Goal: Information Seeking & Learning: Learn about a topic

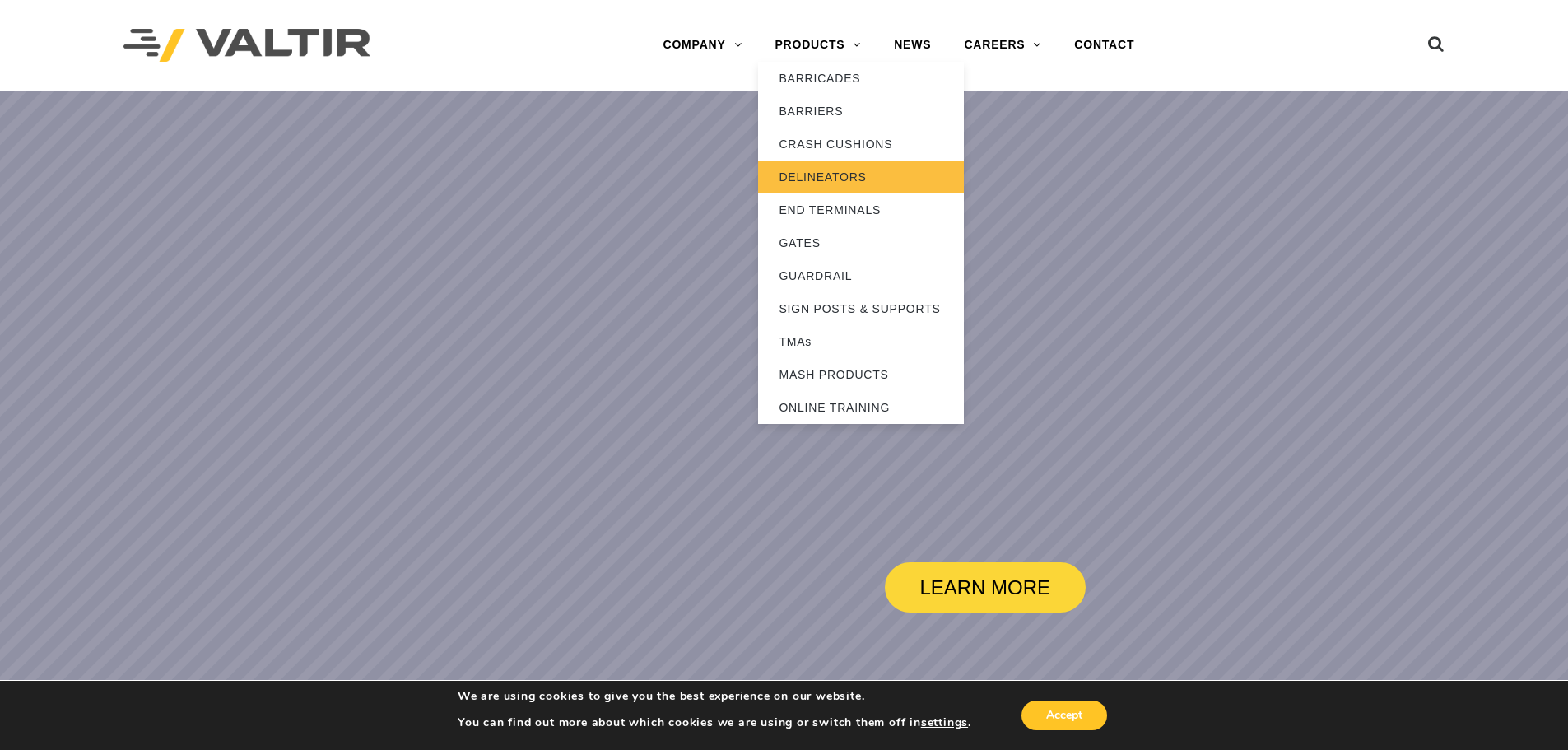
click at [837, 176] on link "DELINEATORS" at bounding box center [861, 177] width 206 height 33
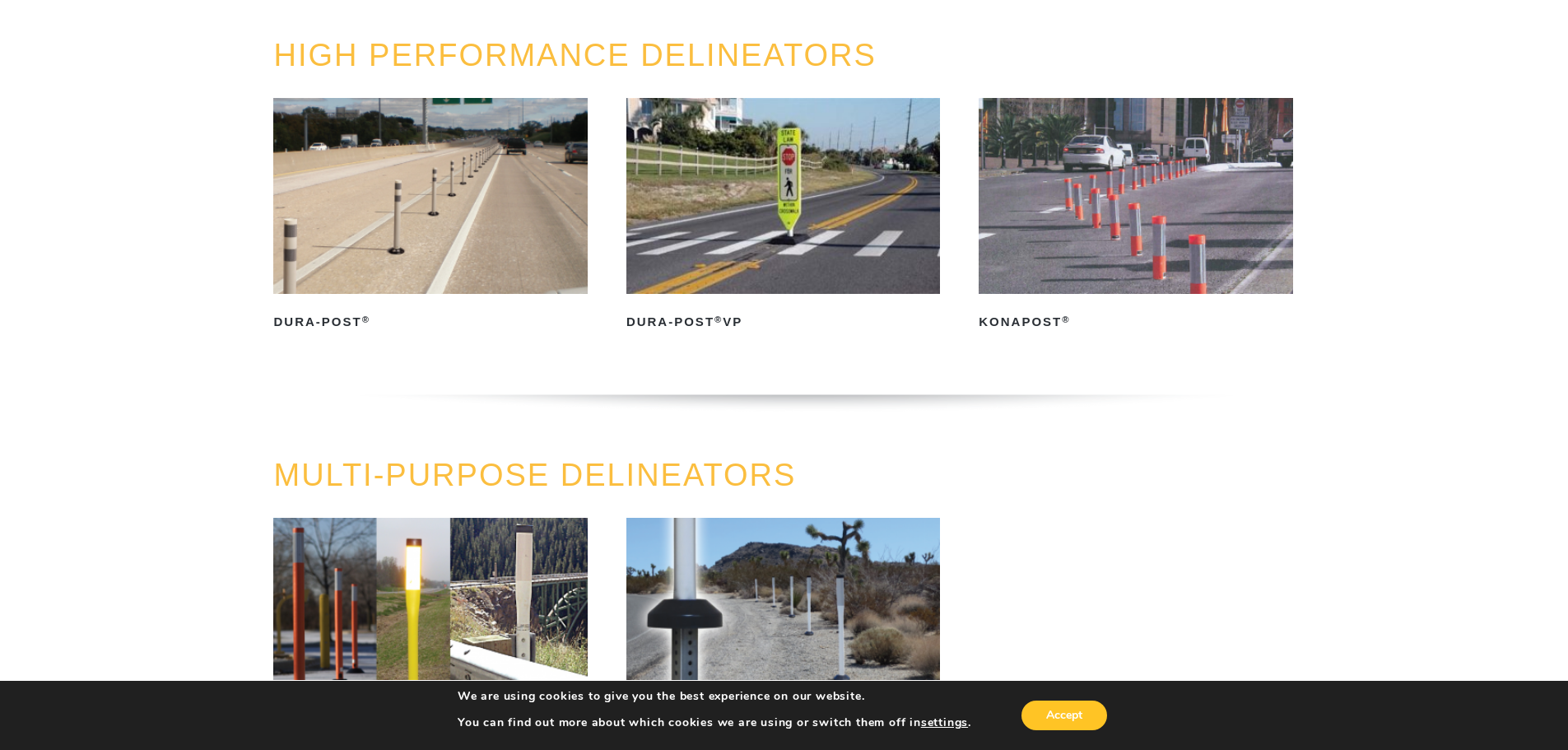
scroll to position [165, 0]
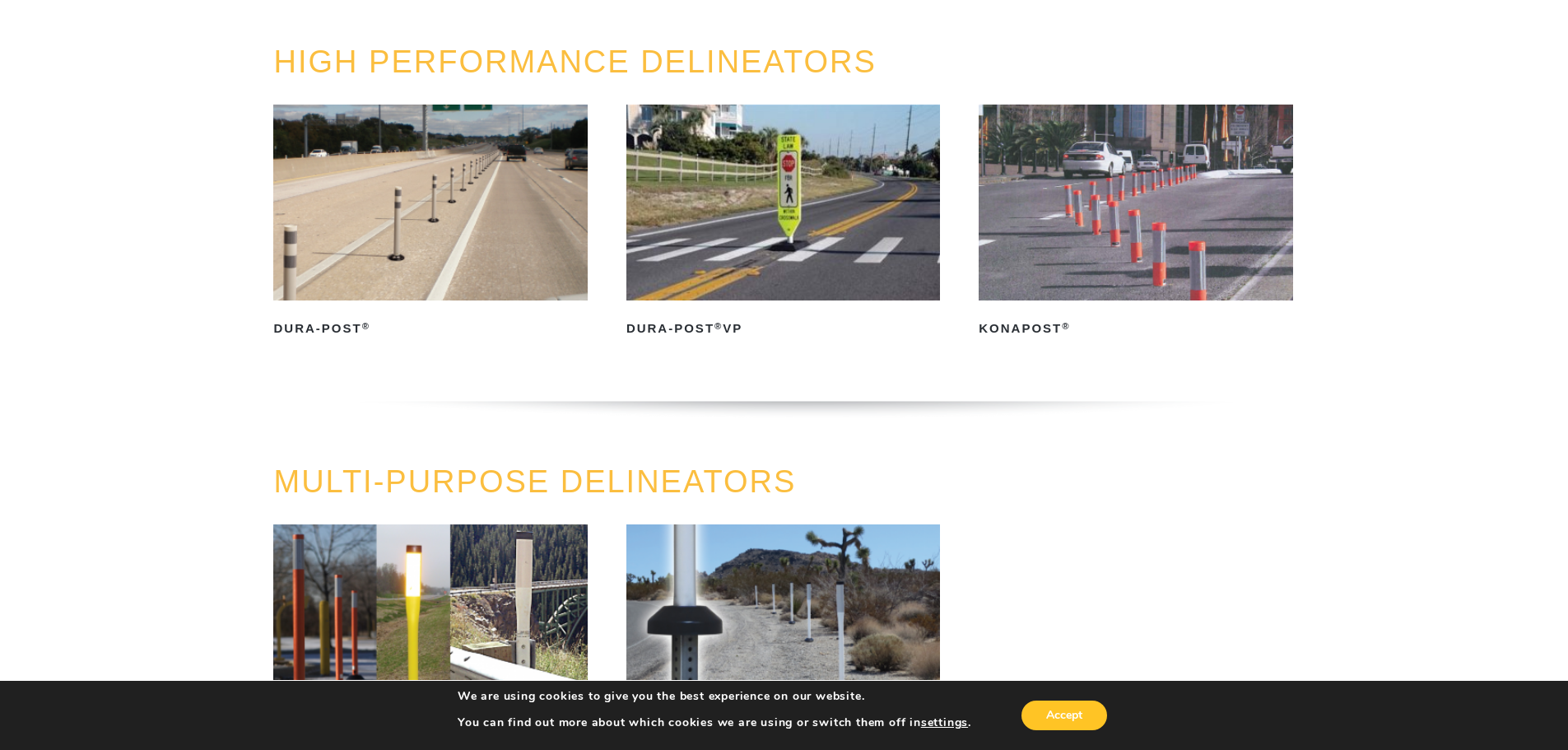
click at [338, 237] on img at bounding box center [429, 202] width 314 height 196
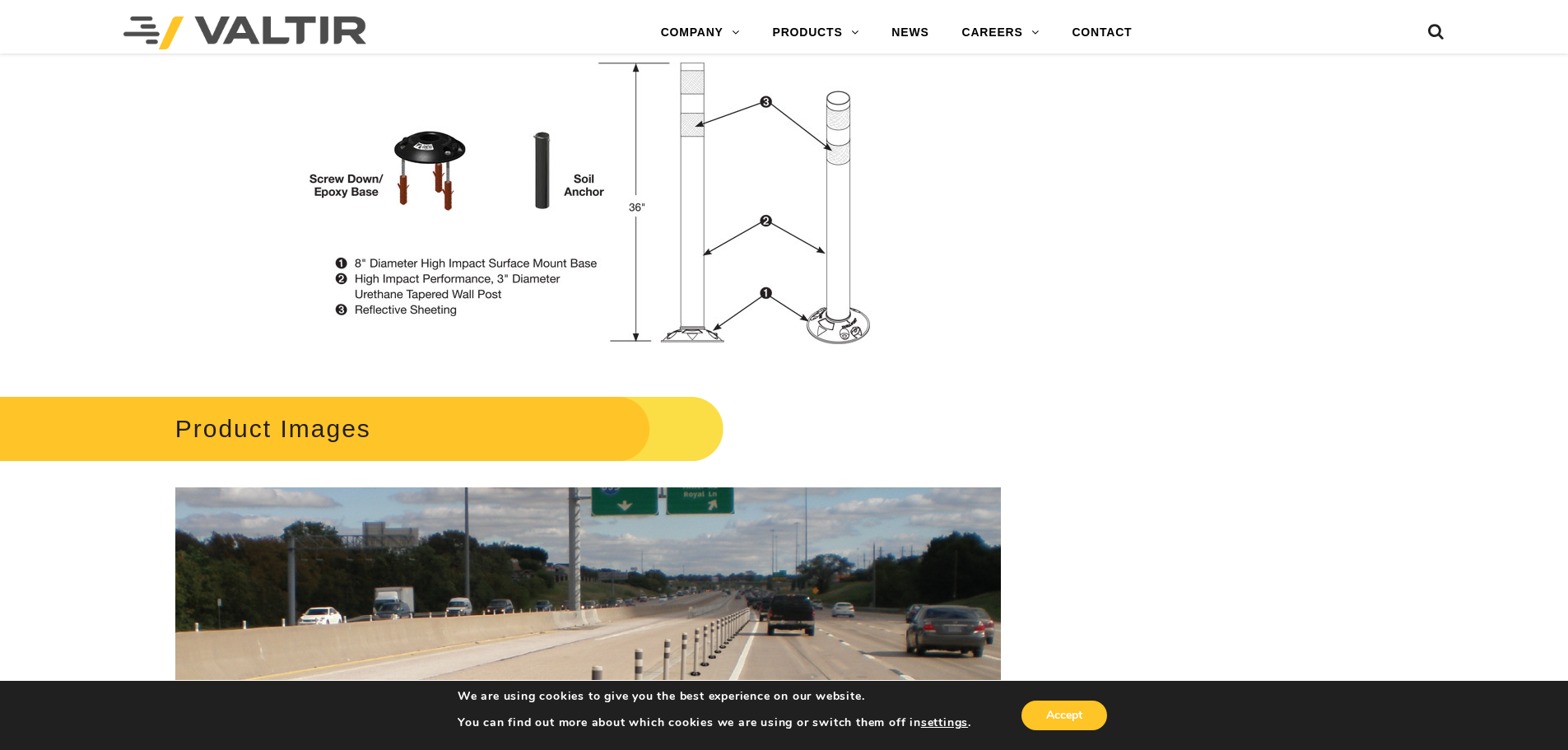
scroll to position [741, 0]
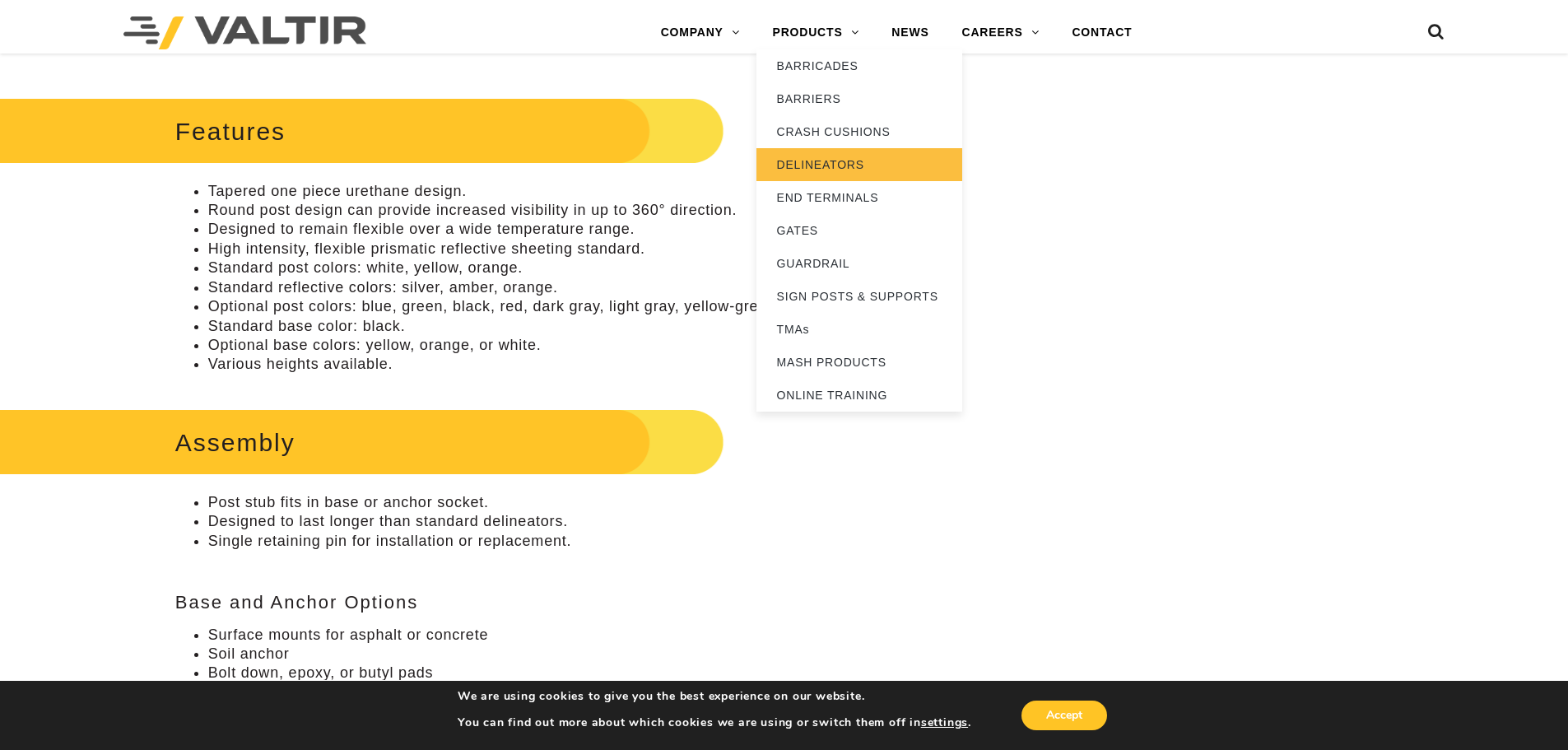
click at [816, 162] on link "DELINEATORS" at bounding box center [860, 164] width 206 height 33
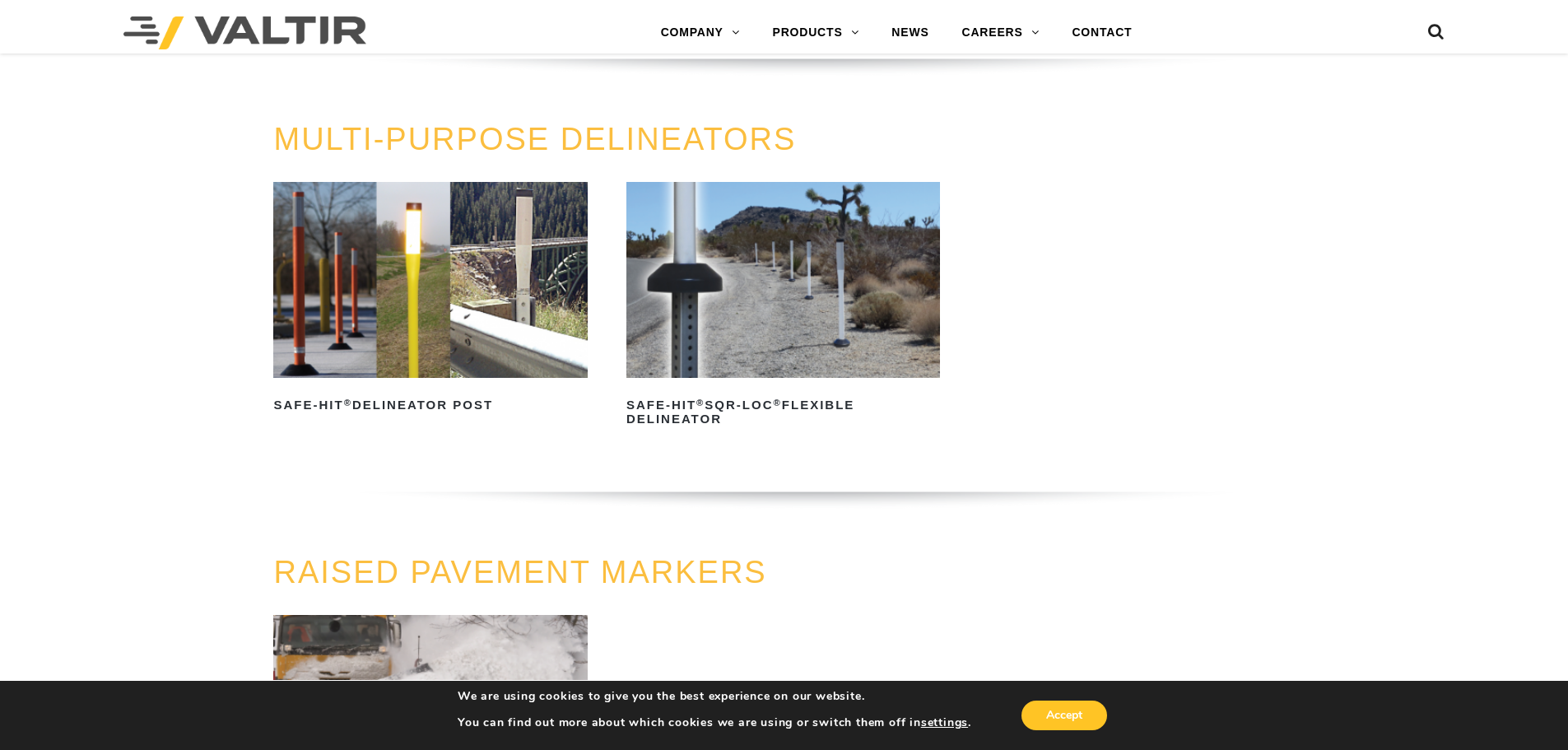
scroll to position [577, 0]
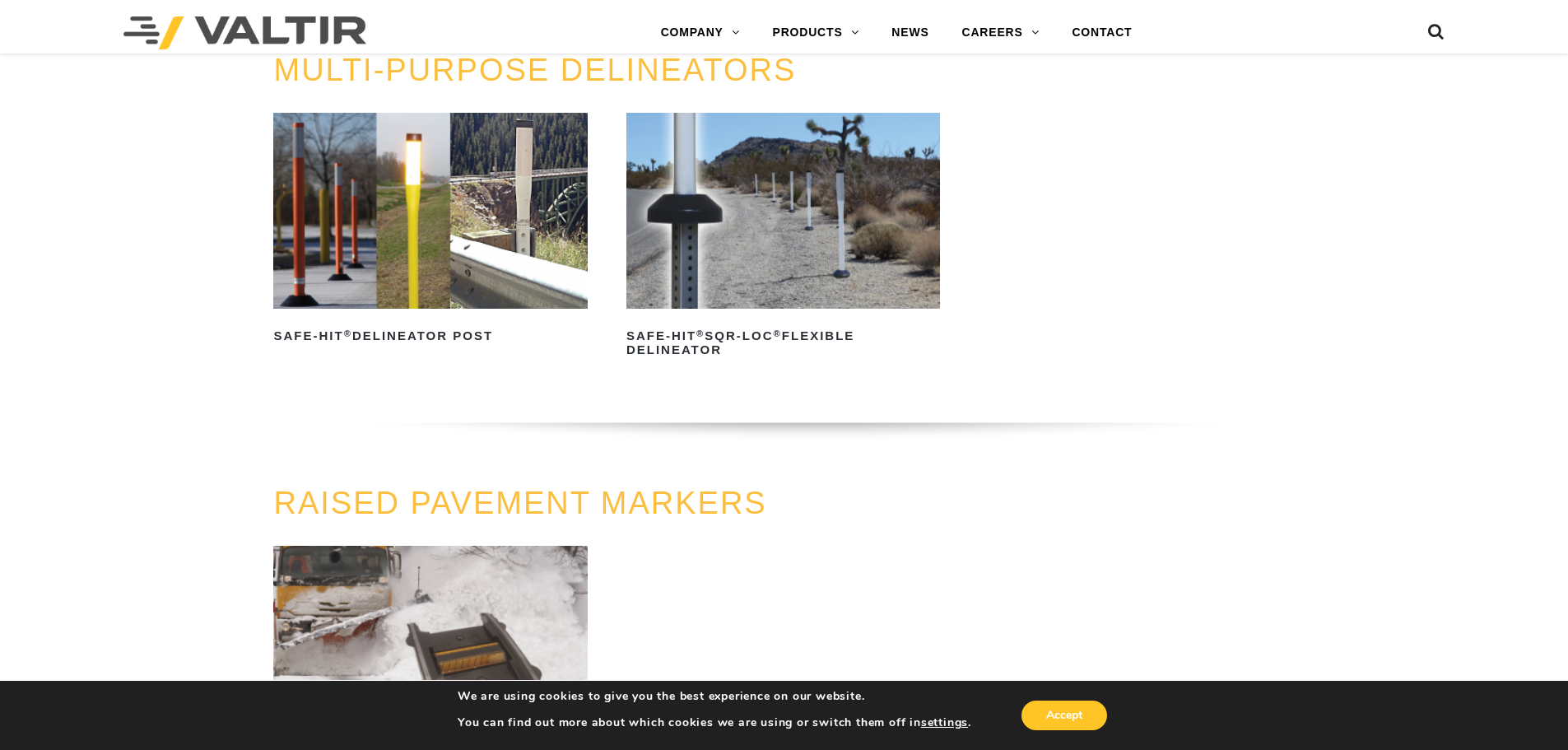
click at [350, 287] on img at bounding box center [429, 211] width 314 height 196
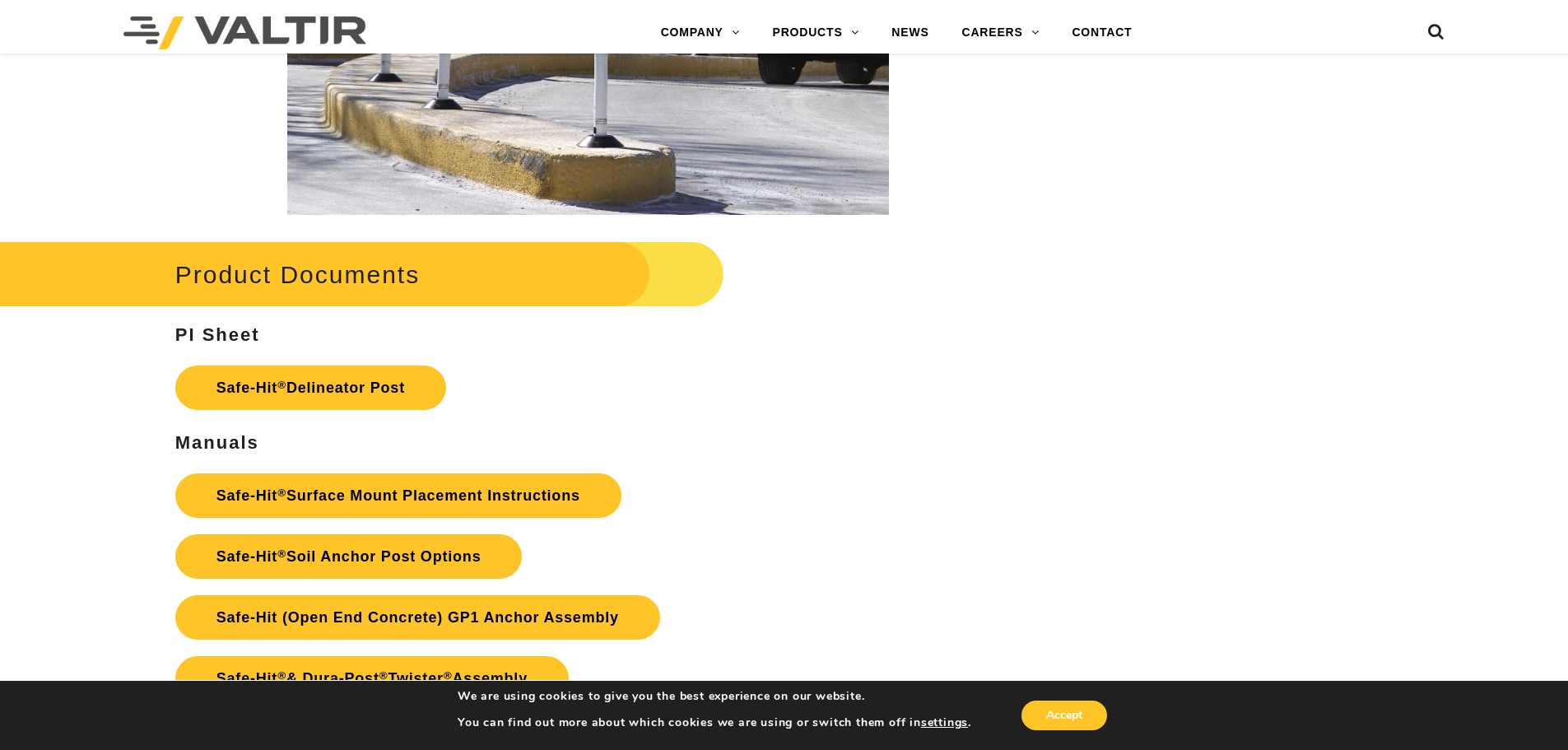
scroll to position [3869, 0]
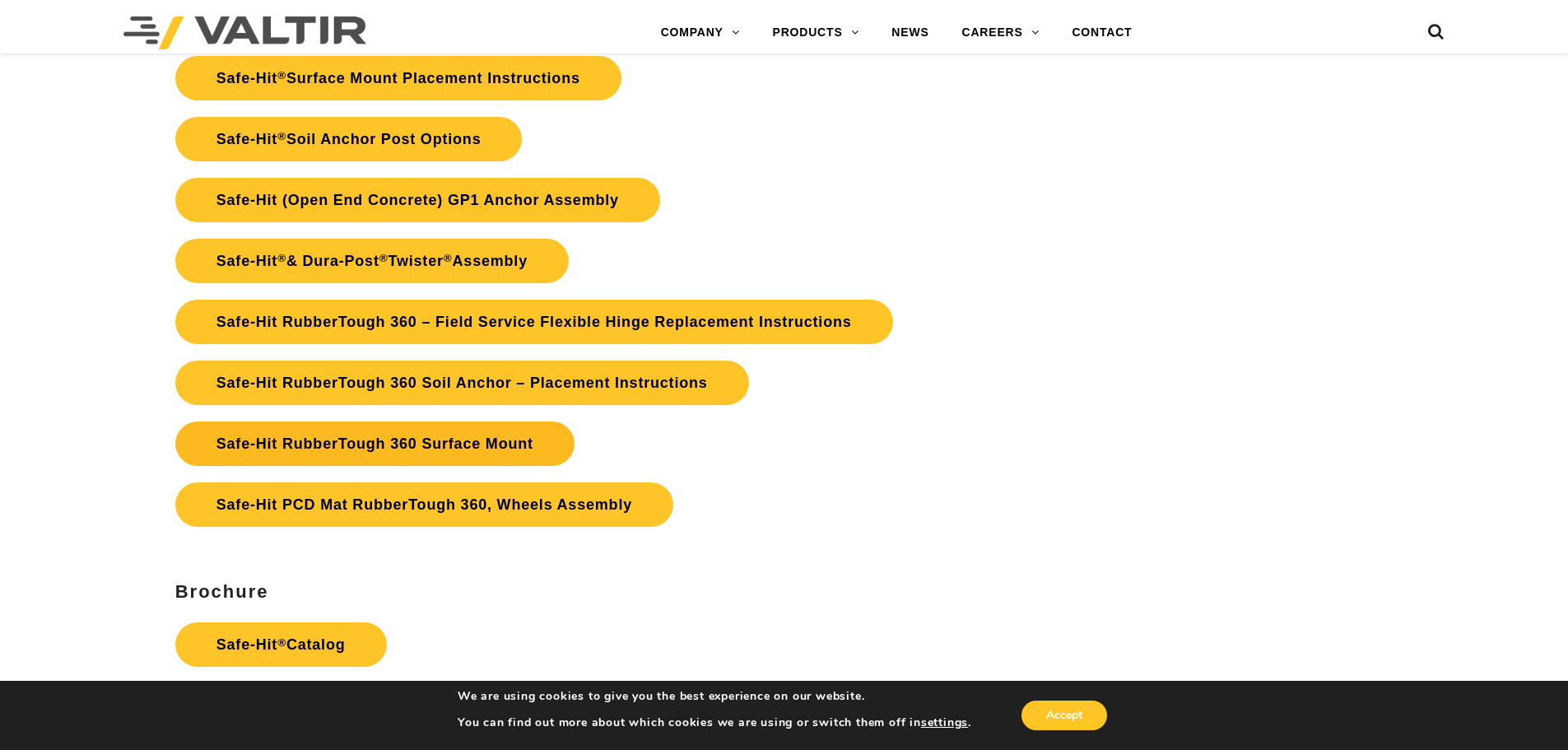
click at [365, 439] on link "Safe-Hit RubberTough 360 Surface Mount" at bounding box center [374, 444] width 399 height 44
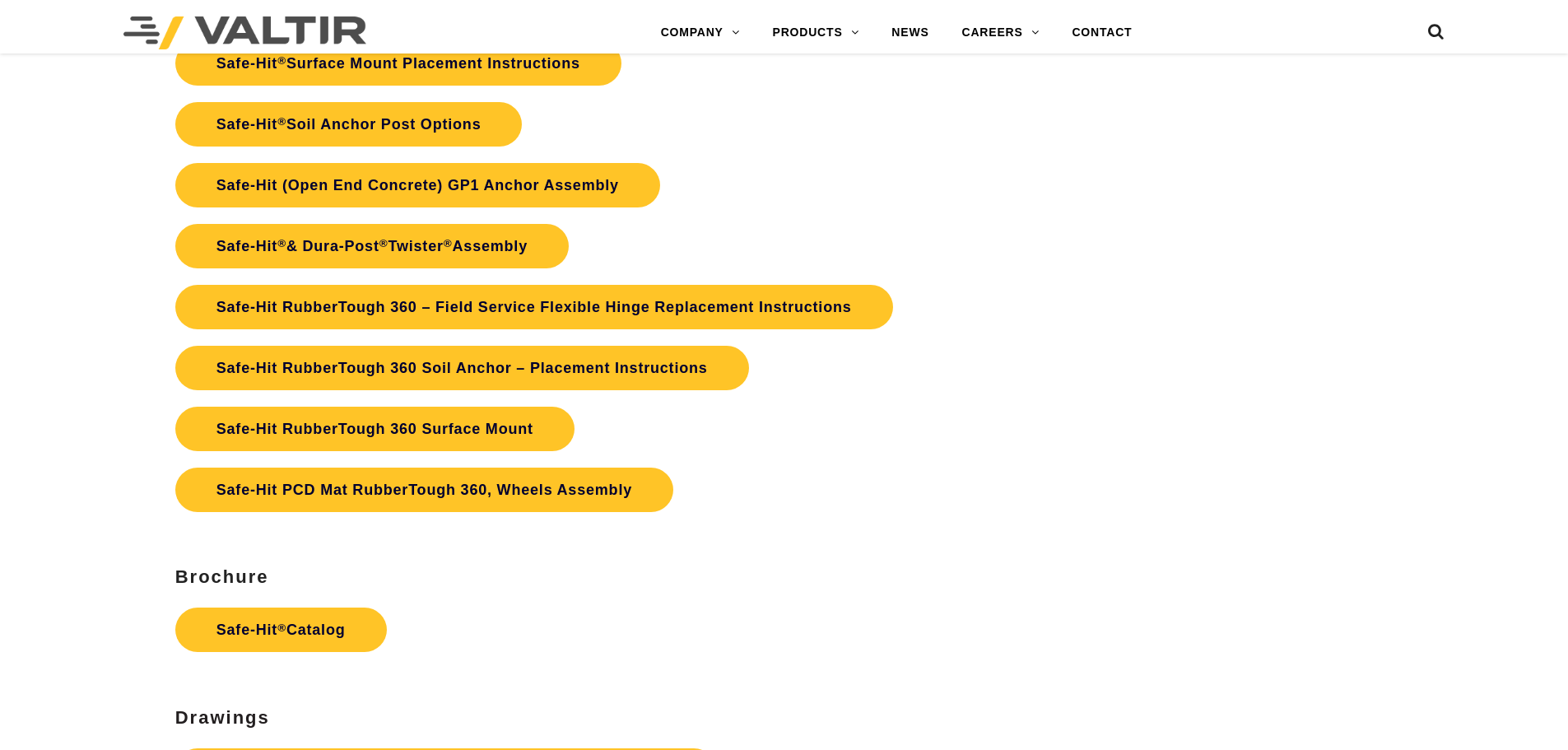
scroll to position [3869, 0]
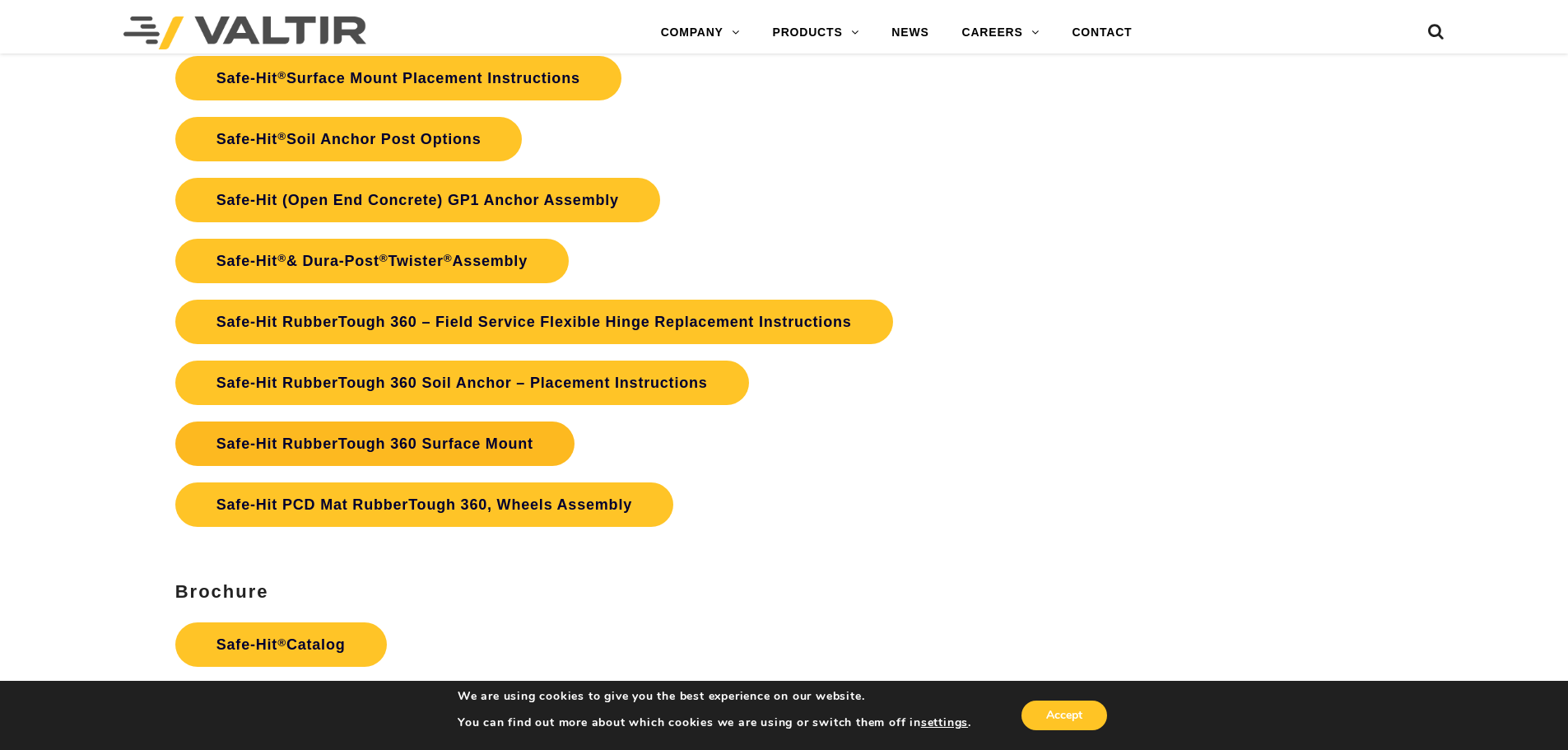
click at [287, 439] on link "Safe-Hit RubberTough 360 Surface Mount" at bounding box center [374, 444] width 399 height 44
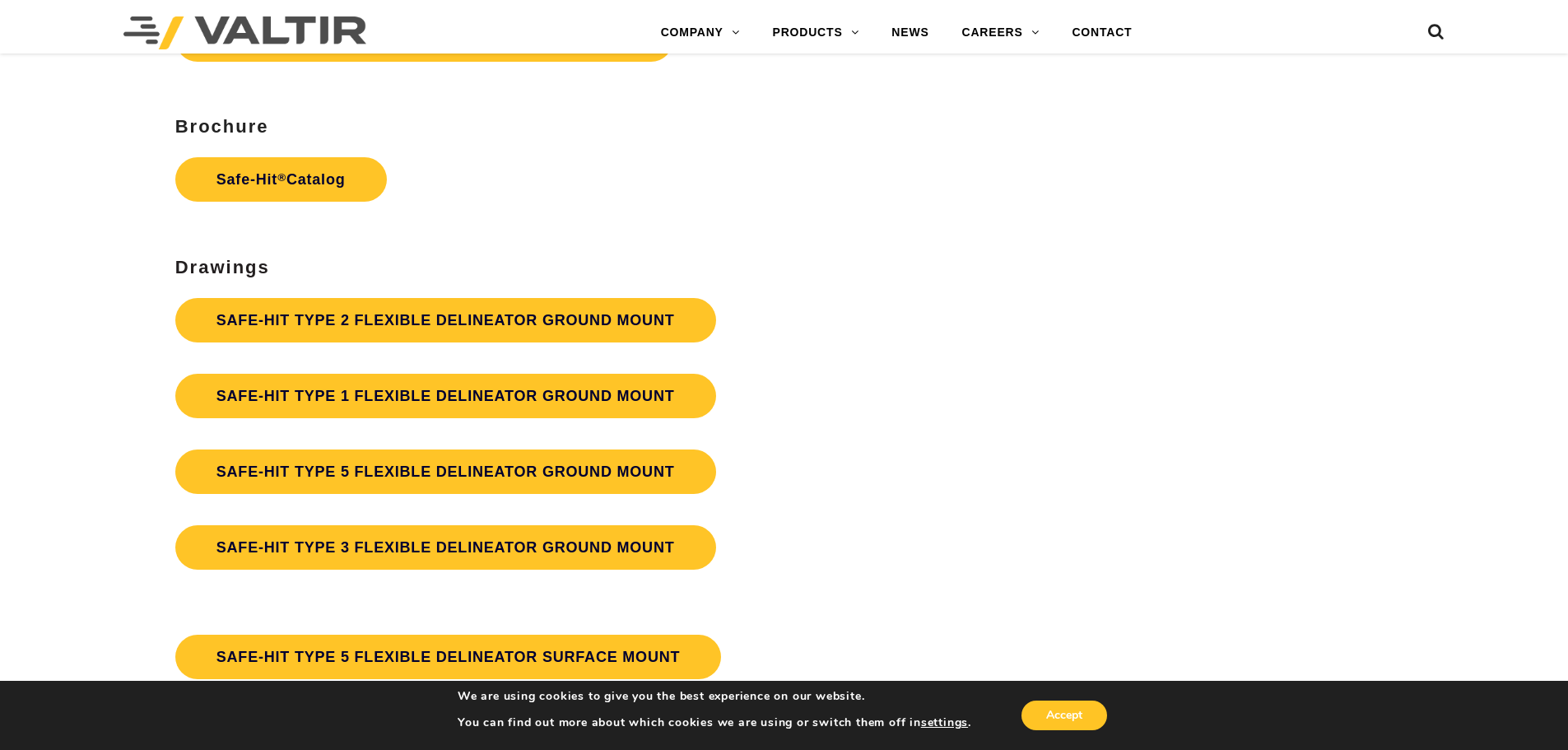
scroll to position [4362, 0]
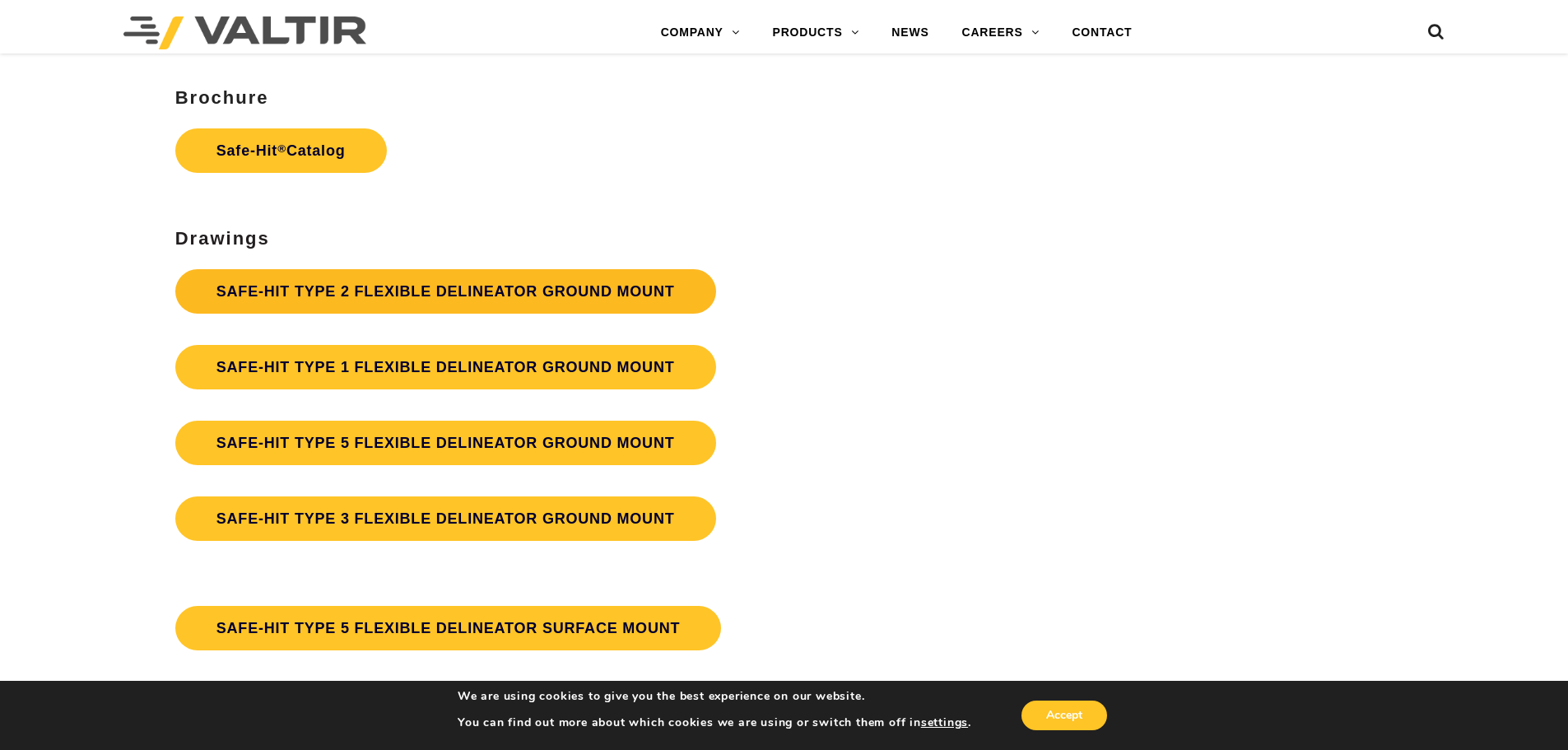
click at [290, 291] on link "SAFE-HIT TYPE 2 FLEXIBLE DELINEATOR GROUND MOUNT" at bounding box center [446, 292] width 541 height 44
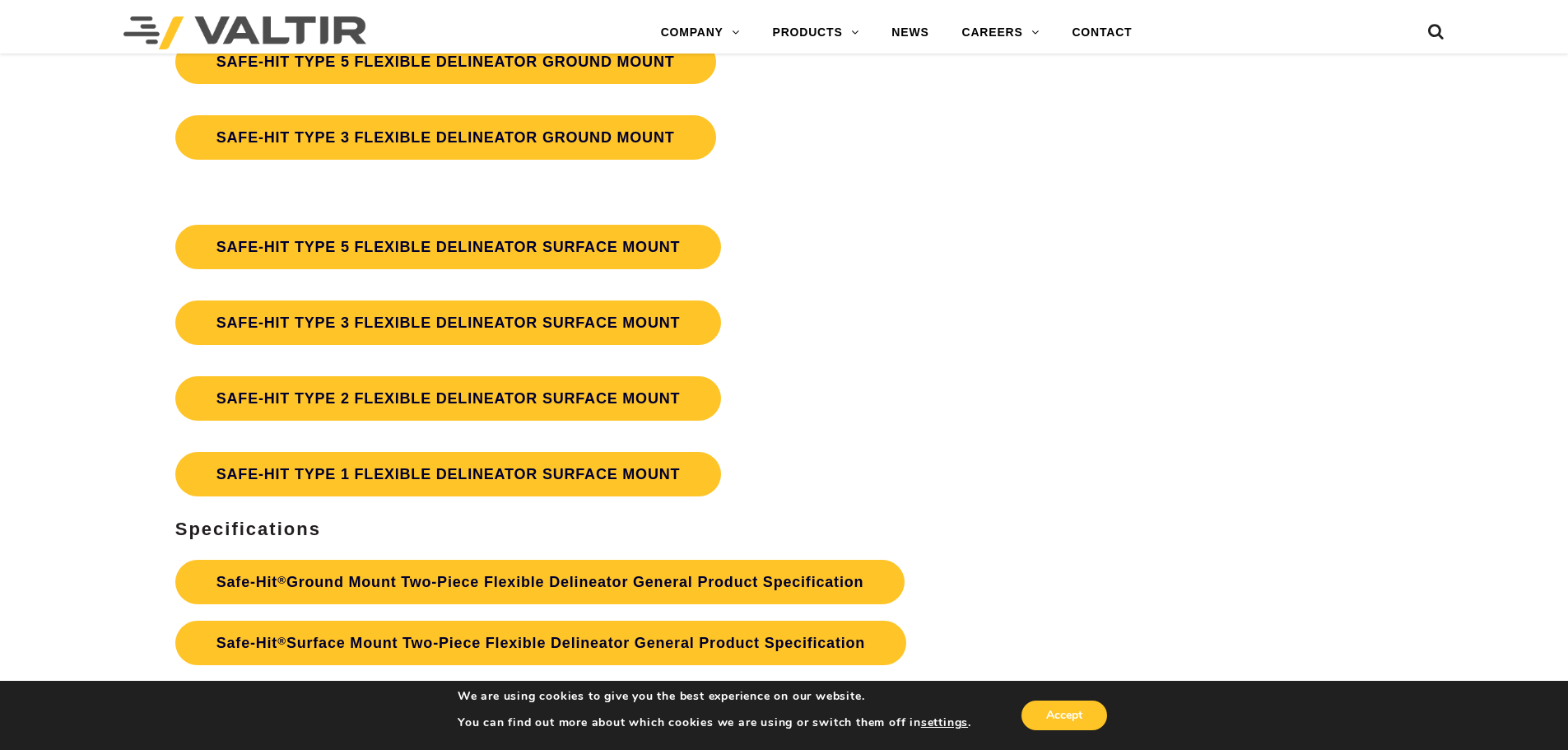
scroll to position [4775, 0]
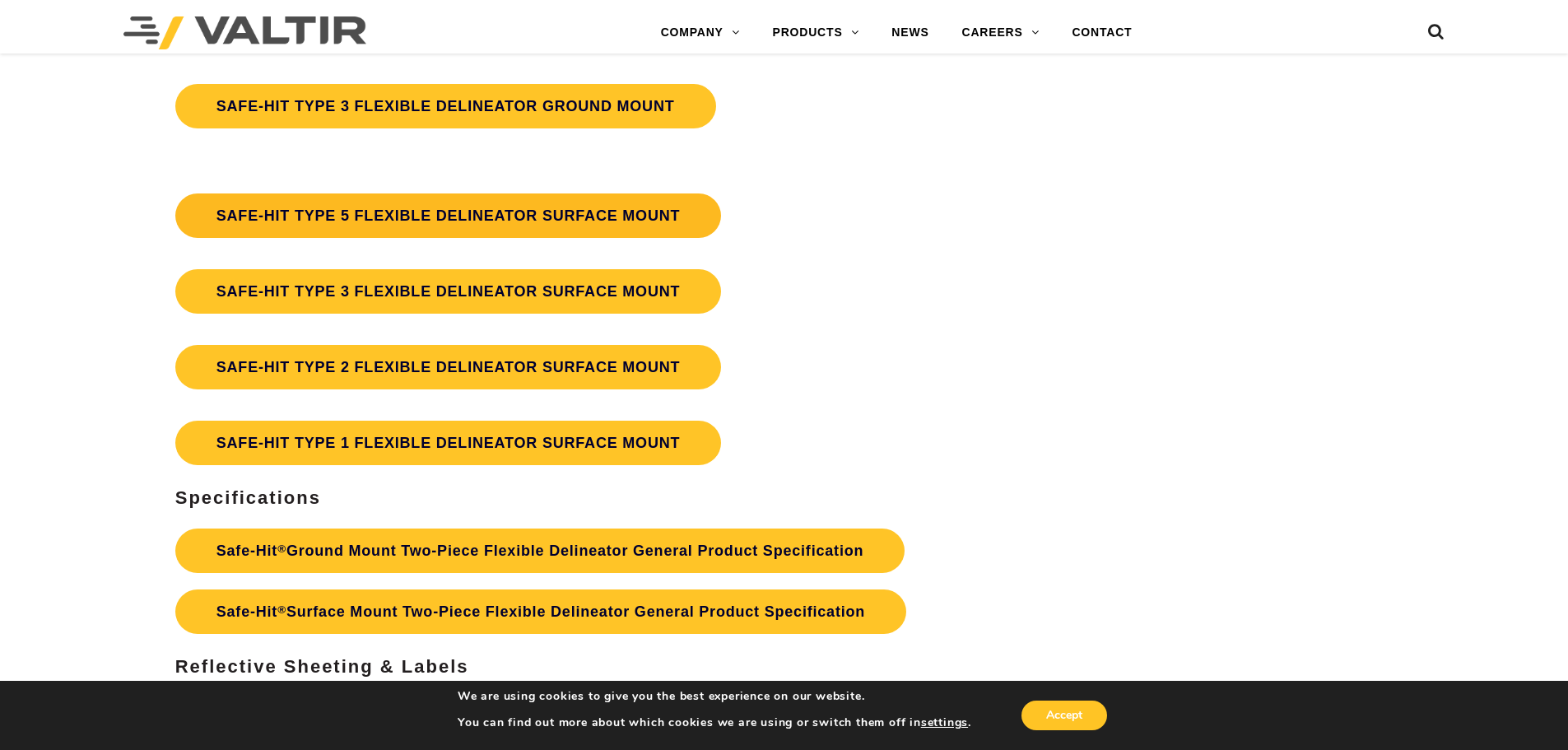
click at [306, 219] on link "SAFE-HIT TYPE 5 FLEXIBLE DELINEATOR SURFACE MOUNT" at bounding box center [448, 215] width 547 height 44
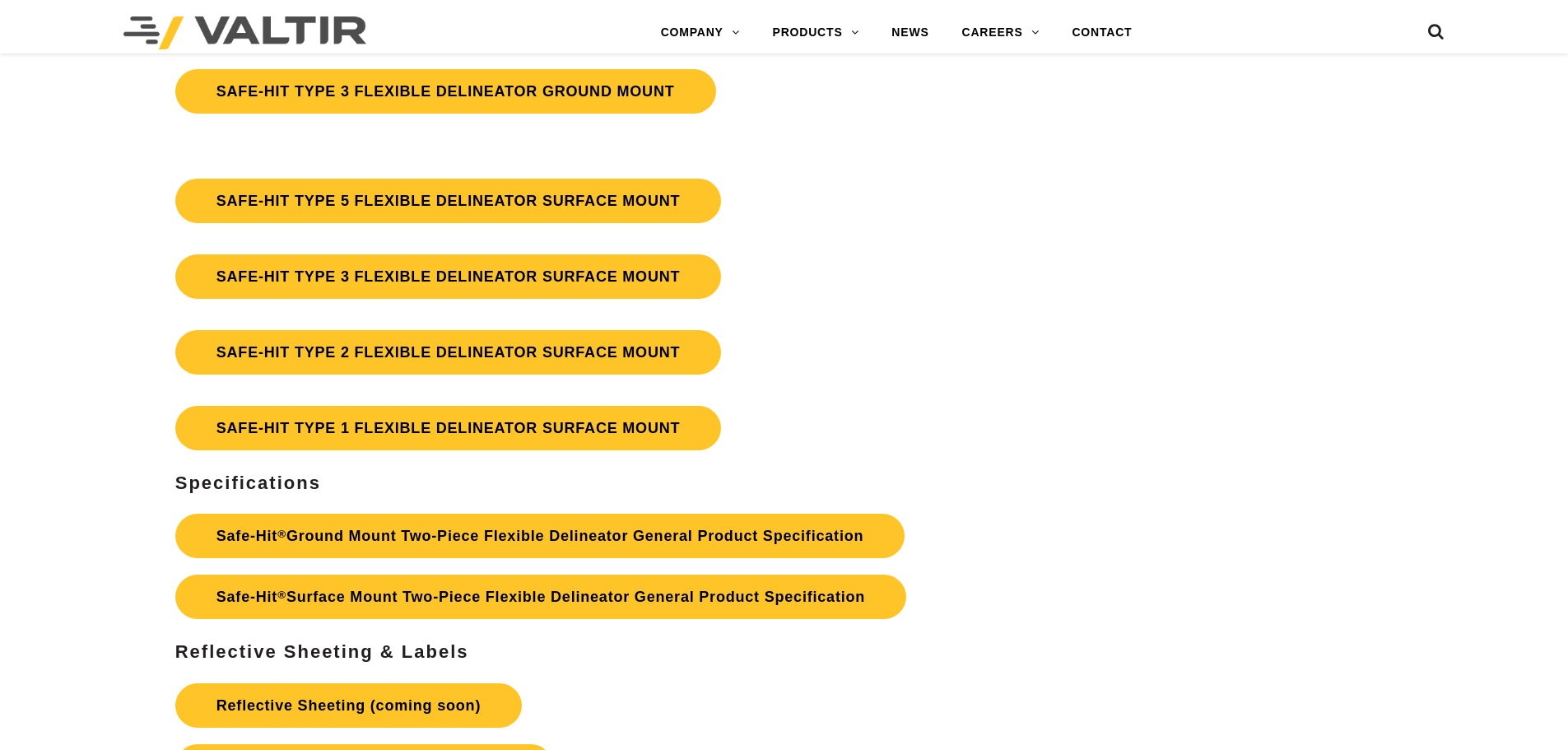
scroll to position [4775, 0]
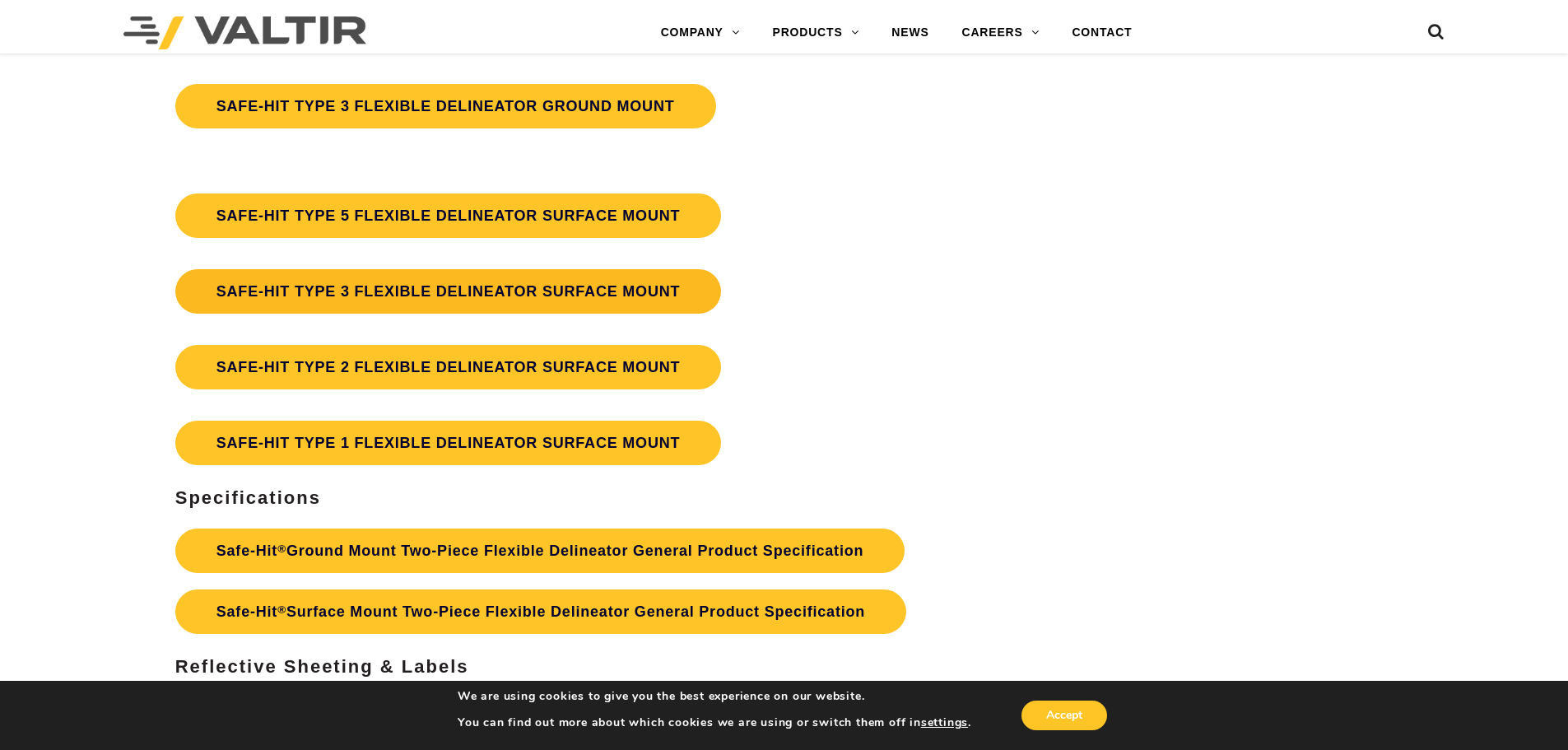
click at [360, 290] on link "SAFE-HIT TYPE 3 FLEXIBLE DELINEATOR SURFACE MOUNT" at bounding box center [448, 292] width 547 height 44
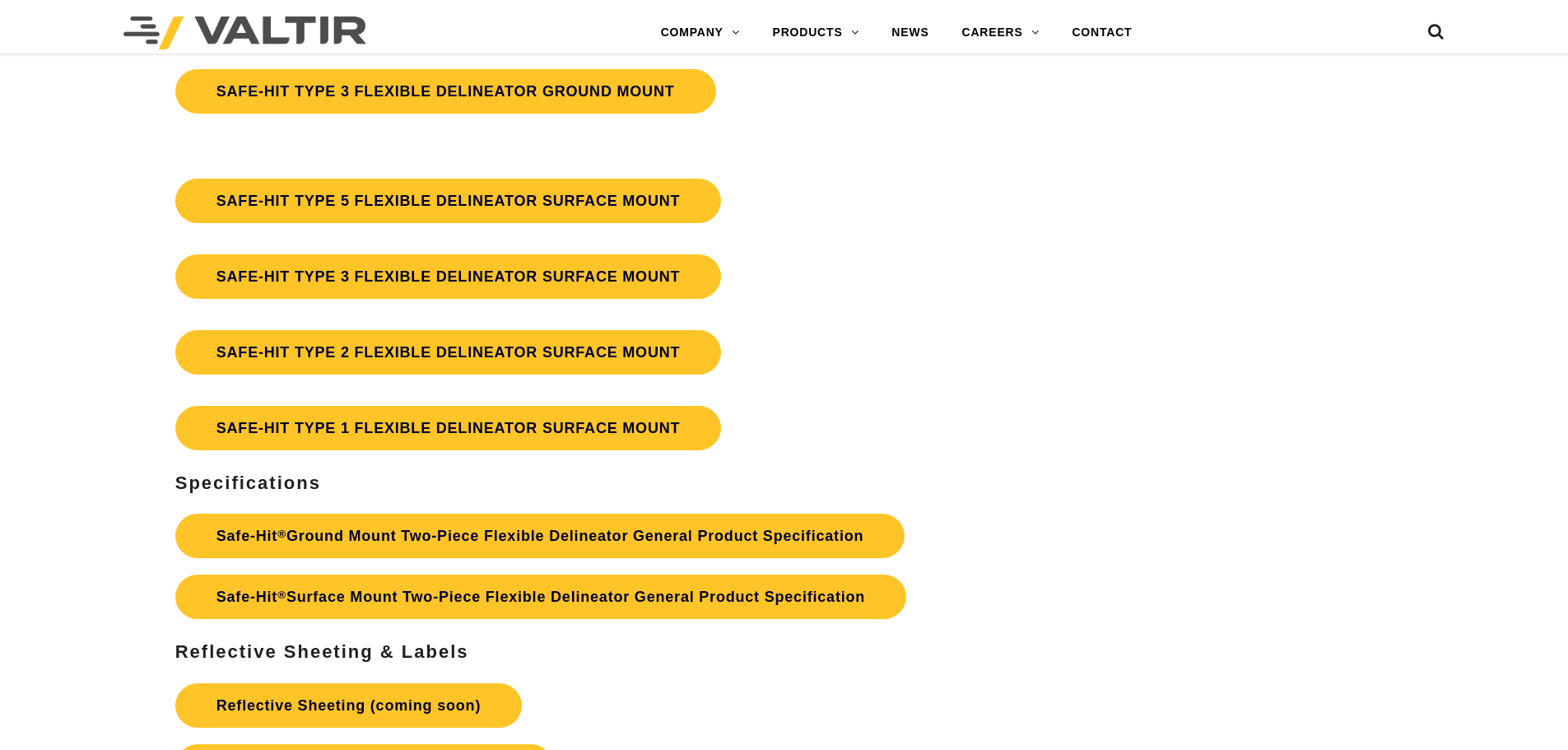
scroll to position [4775, 0]
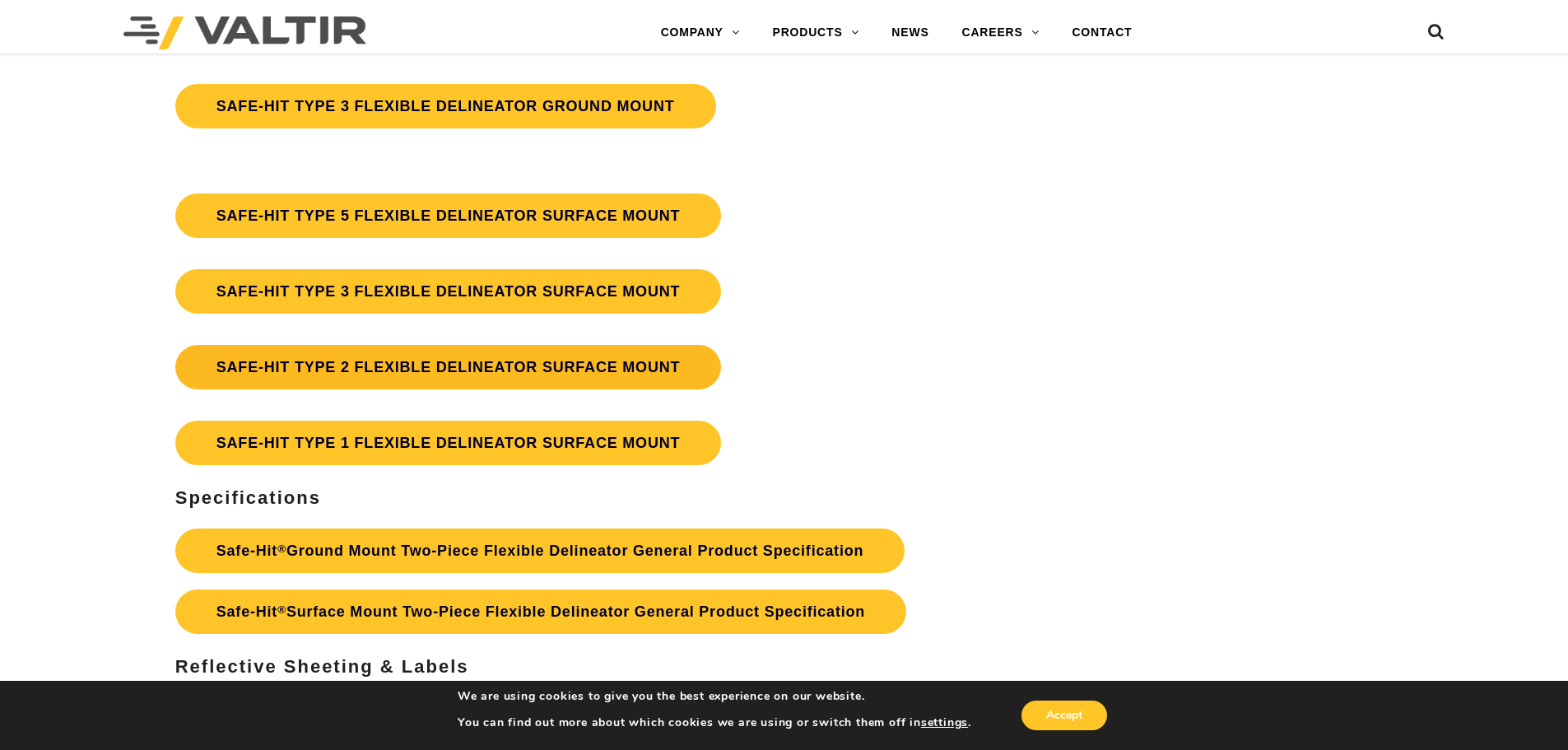
click at [365, 367] on link "SAFE-HIT TYPE 2 FLEXIBLE DELINEATOR SURFACE MOUNT" at bounding box center [448, 367] width 547 height 44
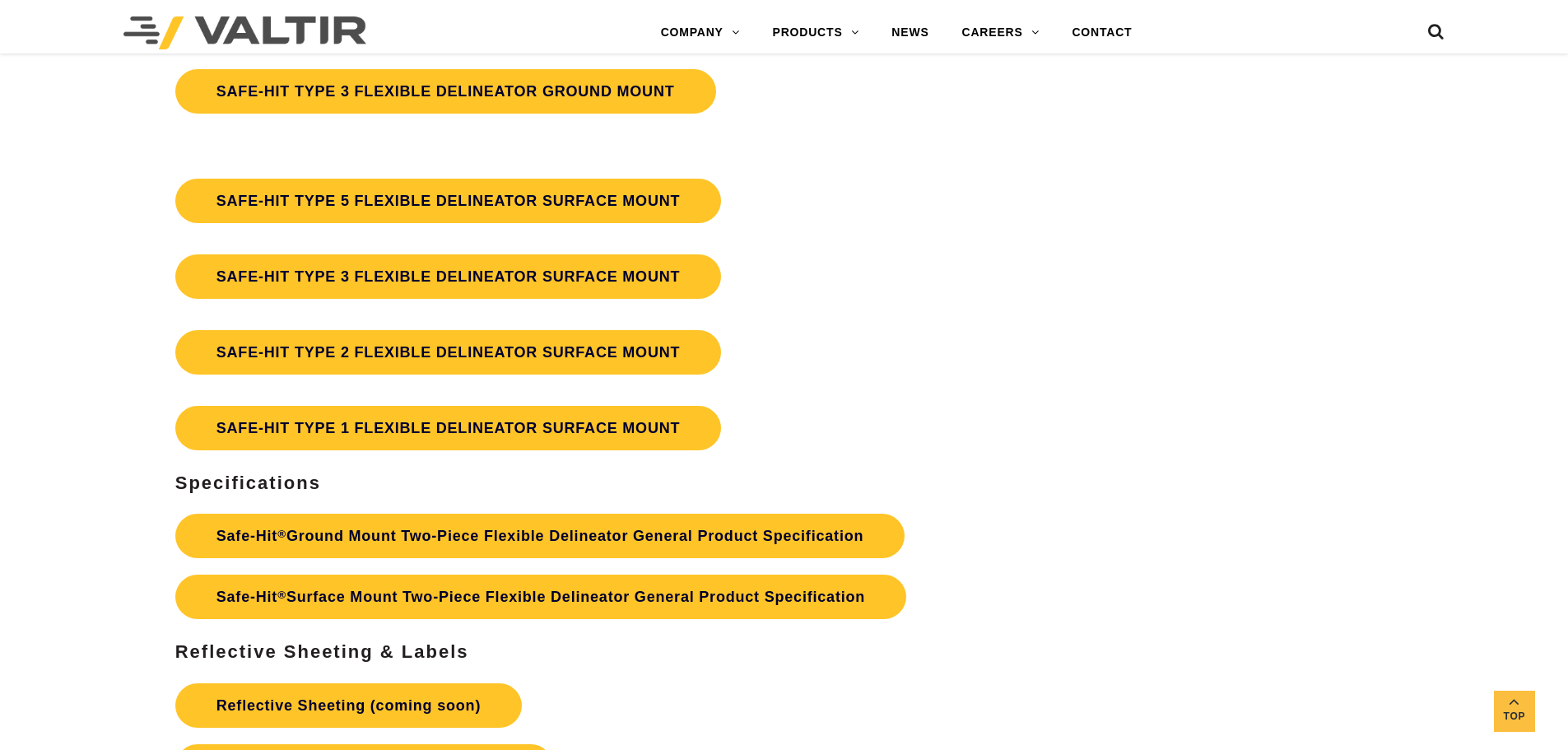
scroll to position [4775, 0]
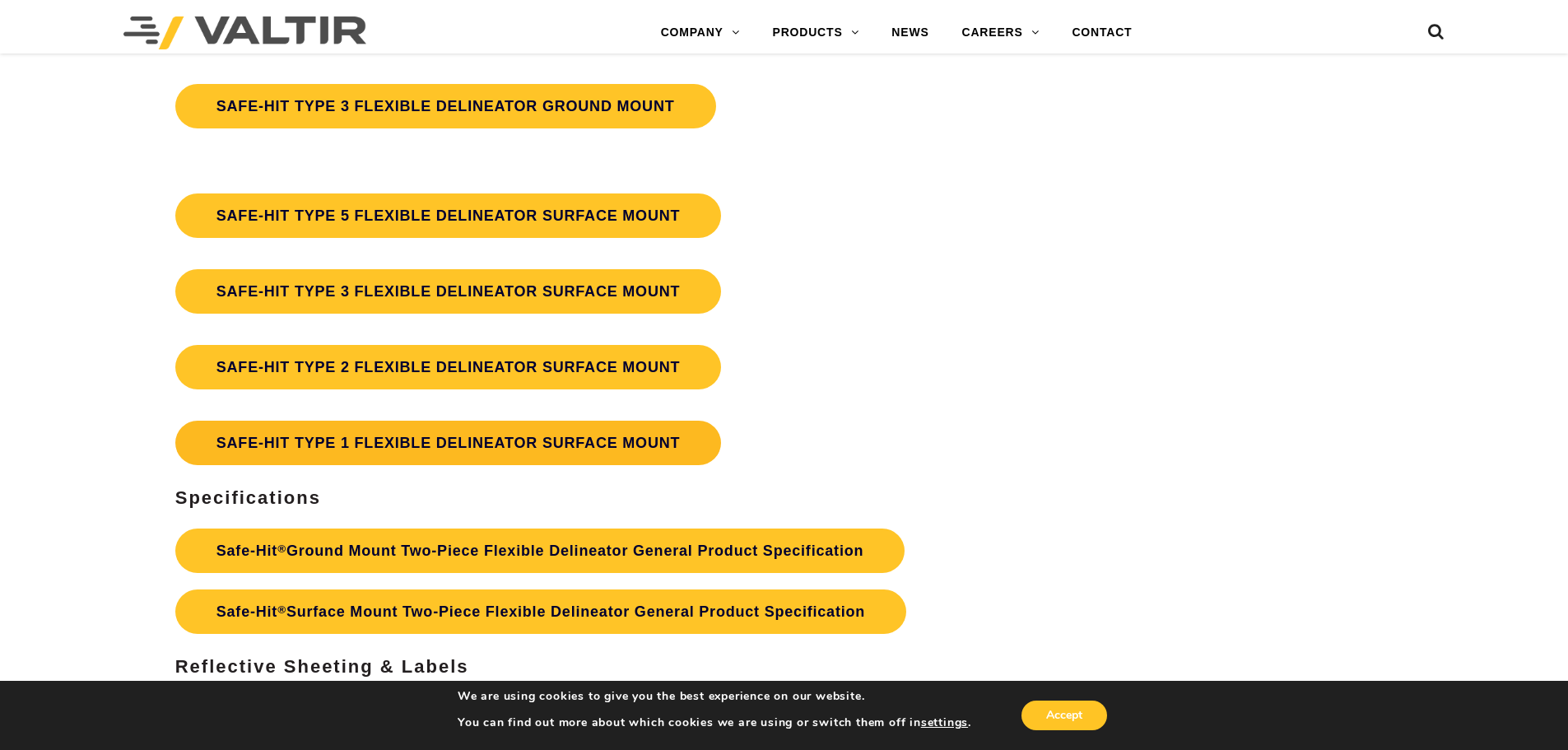
click at [354, 443] on link "SAFE-HIT TYPE 1 FLEXIBLE DELINEATOR SURFACE MOUNT" at bounding box center [448, 443] width 547 height 44
